Goal: Task Accomplishment & Management: Manage account settings

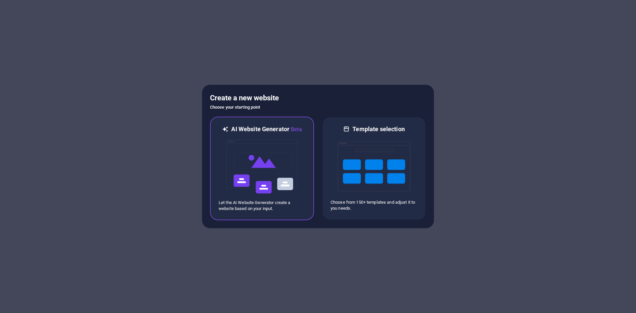
click at [233, 179] on img at bounding box center [262, 167] width 73 height 66
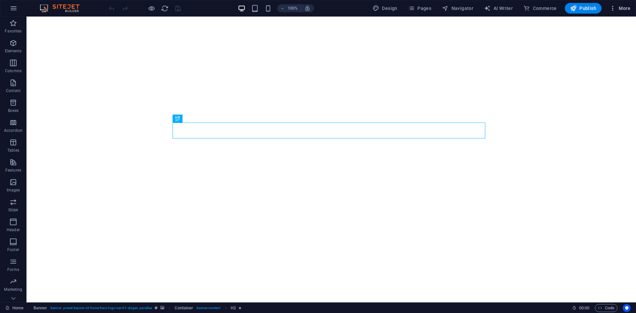
click at [615, 8] on icon "button" at bounding box center [613, 8] width 7 height 7
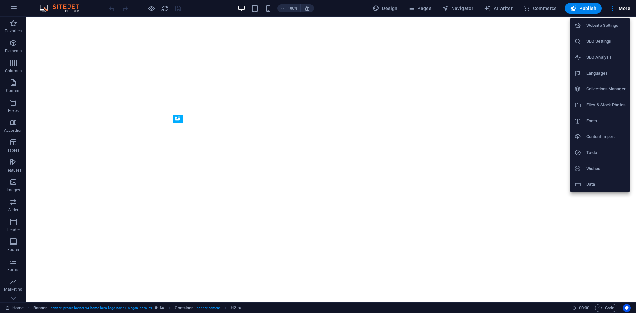
click at [605, 28] on h6 "Website Settings" at bounding box center [606, 26] width 39 height 8
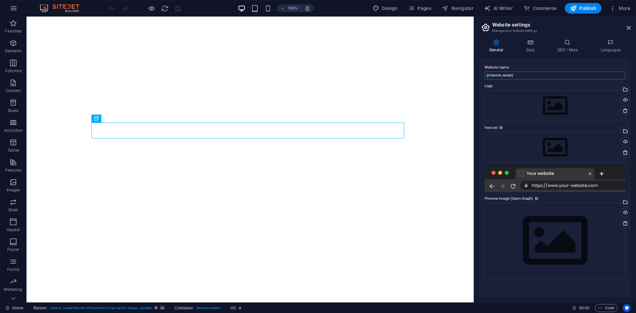
click at [491, 76] on input "[DOMAIN_NAME]" at bounding box center [555, 76] width 141 height 8
type input "water.charcoal.com.eg"
click at [184, 7] on div "100% Design Pages Navigator AI Writer Commerce Publish More" at bounding box center [371, 8] width 526 height 11
click at [179, 8] on icon "save" at bounding box center [178, 9] width 8 height 8
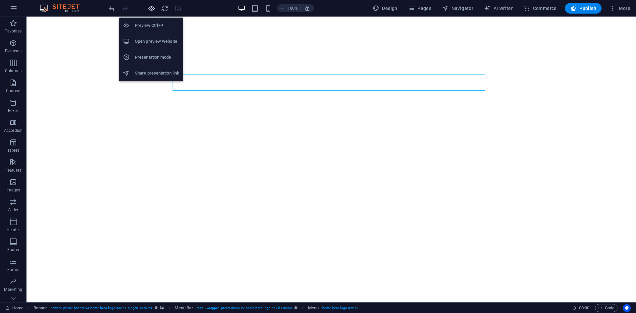
click at [151, 7] on icon "button" at bounding box center [152, 9] width 8 height 8
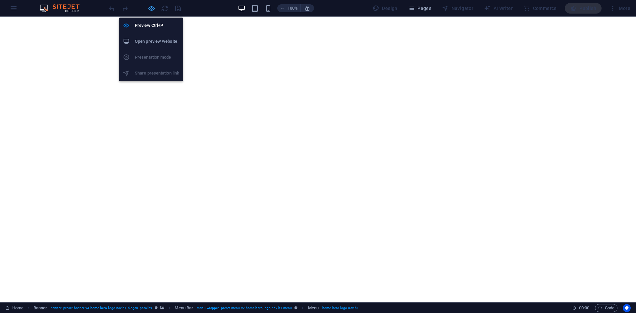
click at [150, 8] on icon "button" at bounding box center [152, 9] width 8 height 8
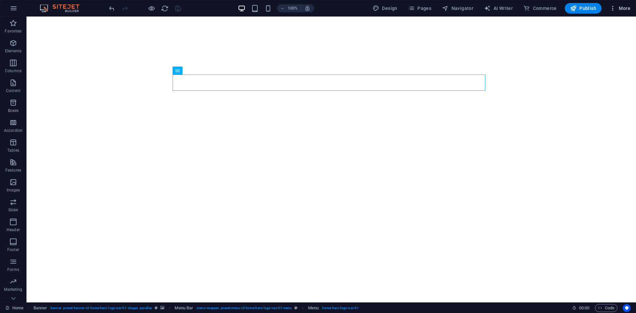
click at [610, 10] on icon "button" at bounding box center [613, 8] width 7 height 7
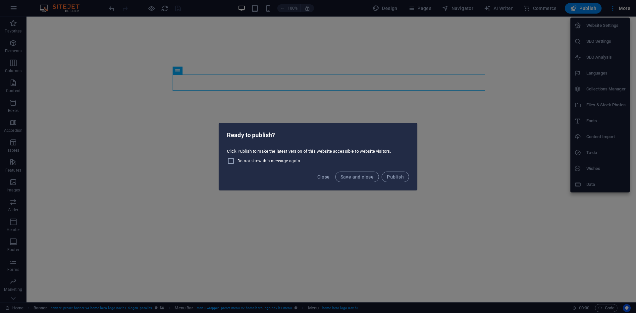
click at [283, 37] on div "Ready to publish? Click Publish to make the latest version of this website acce…" at bounding box center [318, 156] width 636 height 313
